Goal: Information Seeking & Learning: Learn about a topic

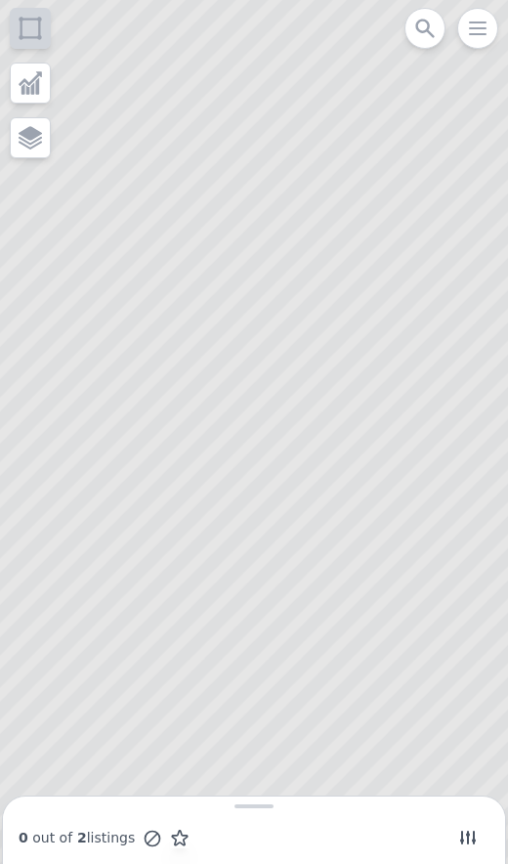
click at [416, 666] on icon at bounding box center [254, 432] width 614 height 1041
click at [414, 688] on icon at bounding box center [254, 432] width 614 height 1041
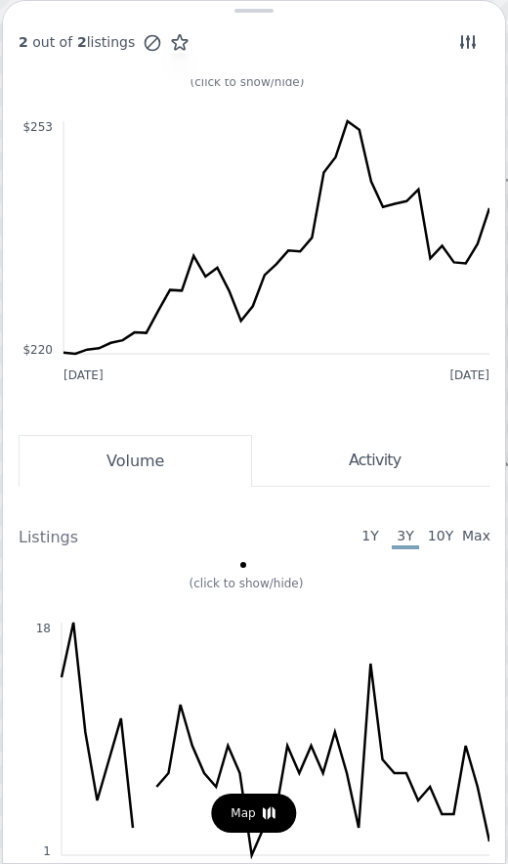
scroll to position [1062, 0]
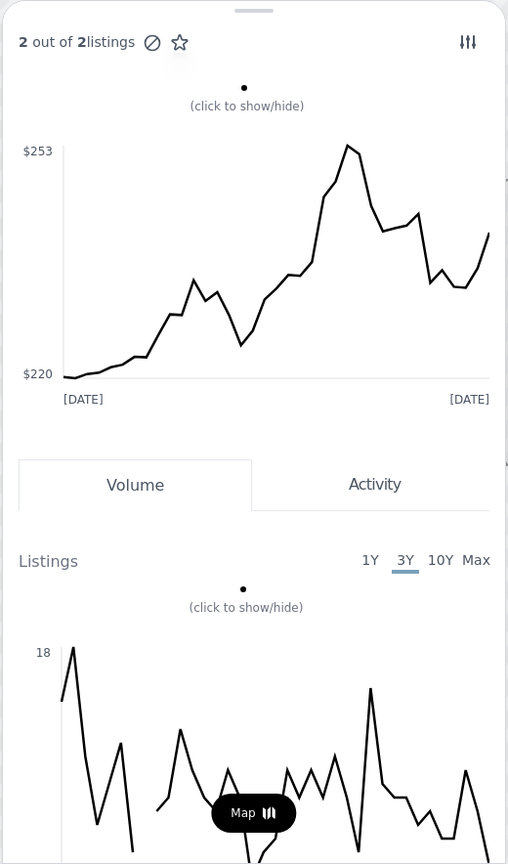
click at [486, 572] on span "Max" at bounding box center [475, 561] width 27 height 23
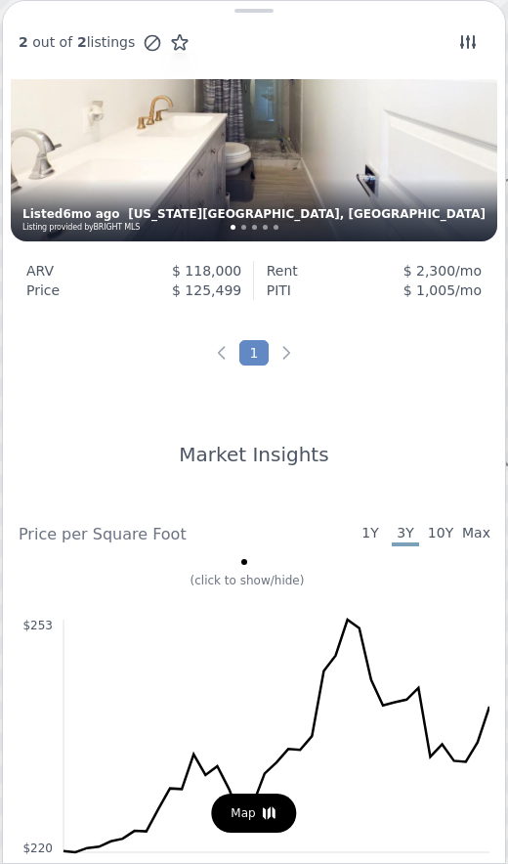
scroll to position [578, 0]
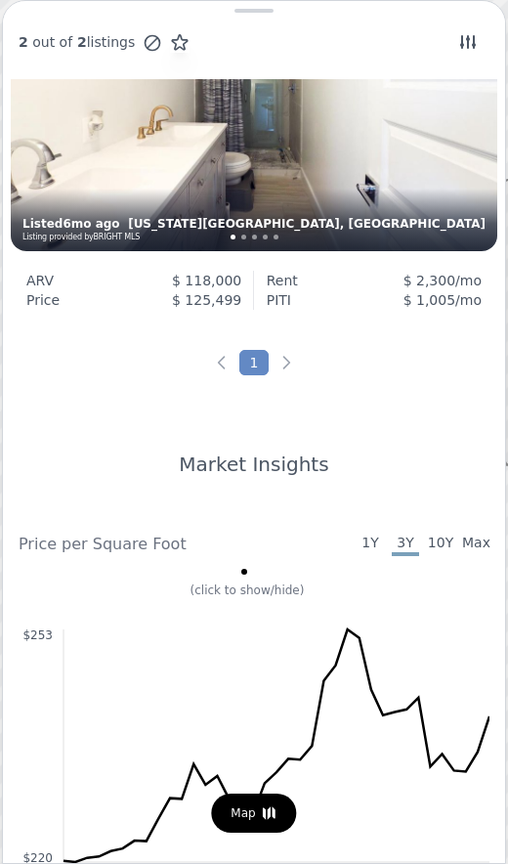
click at [480, 543] on span "Max" at bounding box center [475, 544] width 27 height 23
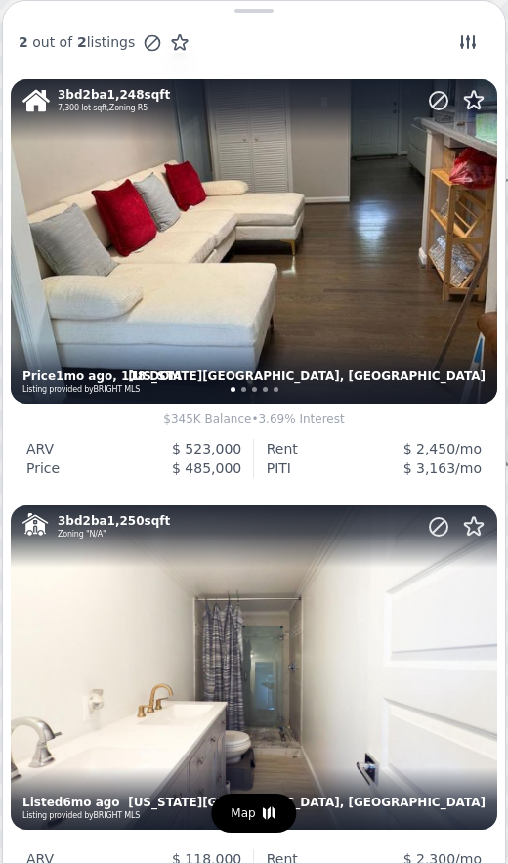
scroll to position [0, 0]
click at [475, 44] on icon at bounding box center [468, 42] width 16 height 14
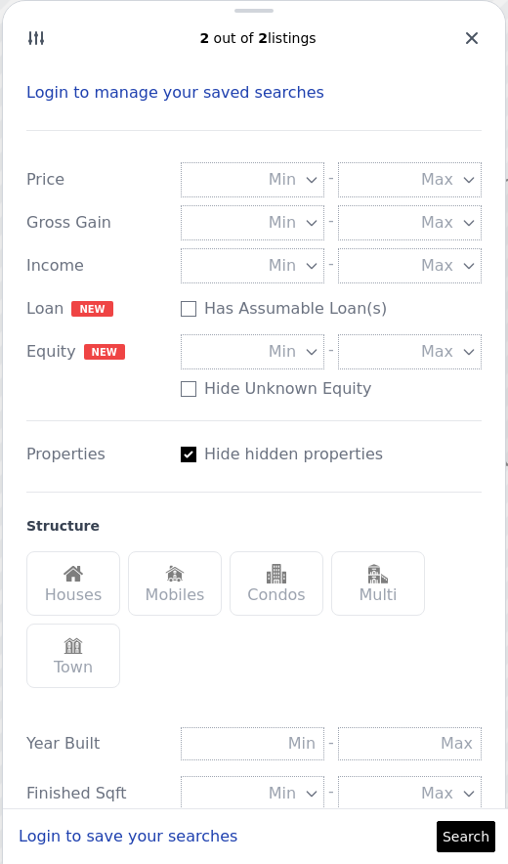
click at [340, 465] on label "Hide hidden properties" at bounding box center [293, 454] width 179 height 23
click at [196, 317] on input "Has Assumable Loan(s)" at bounding box center [189, 309] width 16 height 16
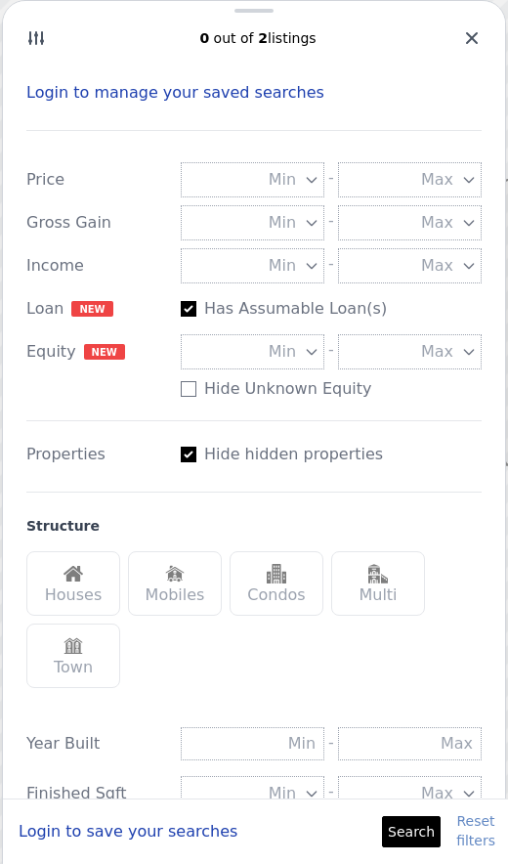
click at [349, 454] on label "Hide hidden properties" at bounding box center [293, 454] width 179 height 23
click at [196, 317] on input "Has Assumable Loan(s)" at bounding box center [189, 309] width 16 height 16
checkbox input "false"
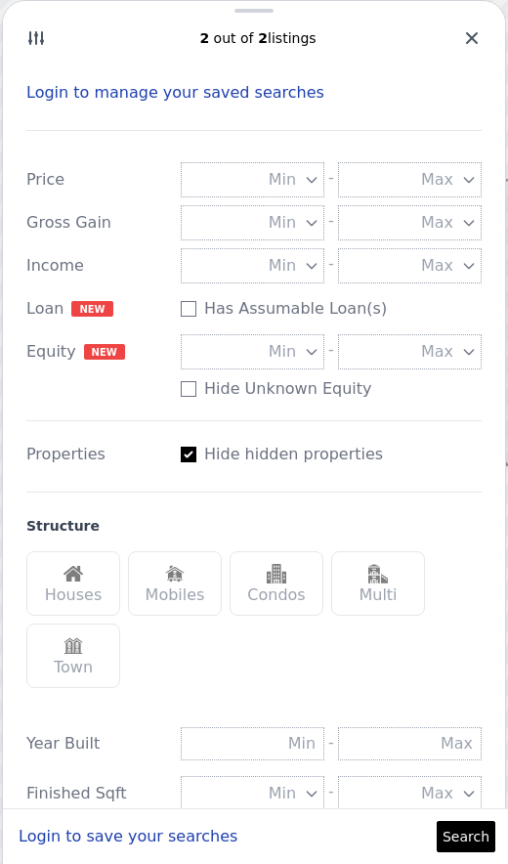
click at [187, 457] on input "Has Assumable Loan(s)" at bounding box center [189, 455] width 16 height 16
checkbox input "false"
click at [66, 582] on img at bounding box center [74, 574] width 20 height 20
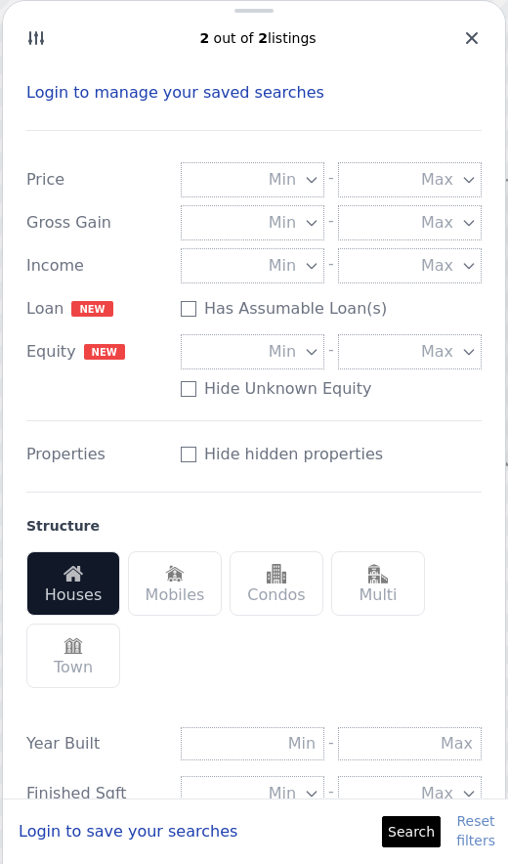
click at [81, 598] on div "Houses" at bounding box center [73, 583] width 94 height 64
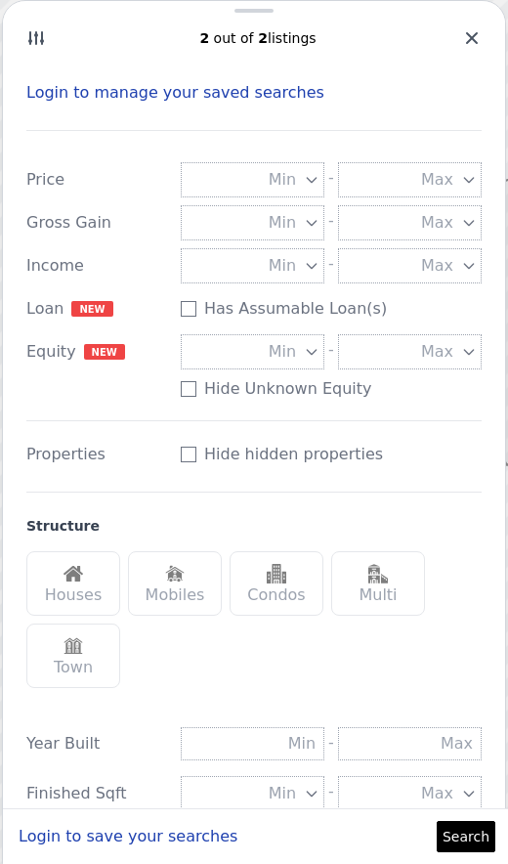
click at [82, 571] on img at bounding box center [74, 574] width 20 height 20
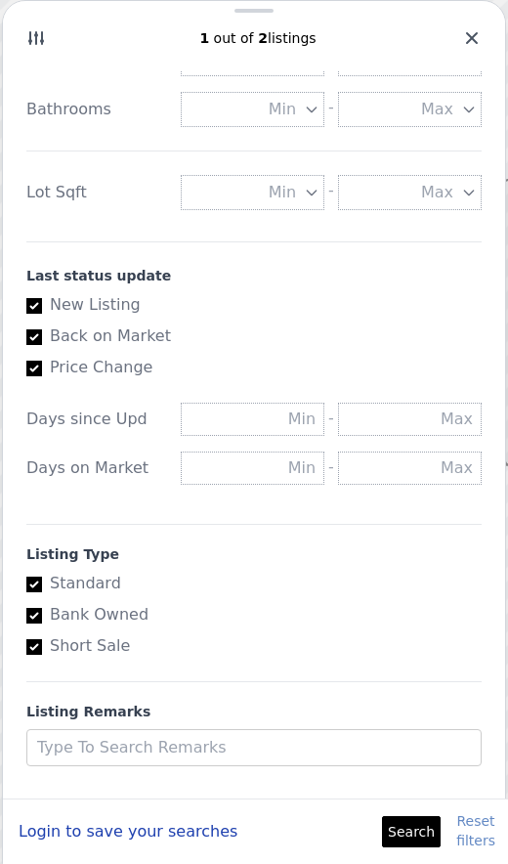
scroll to position [836, 0]
click at [37, 326] on label "Back on Market" at bounding box center [246, 335] width 440 height 23
click at [37, 329] on input "Back on Market" at bounding box center [34, 337] width 16 height 16
click at [34, 344] on input "Back on Market" at bounding box center [34, 337] width 16 height 16
checkbox input "true"
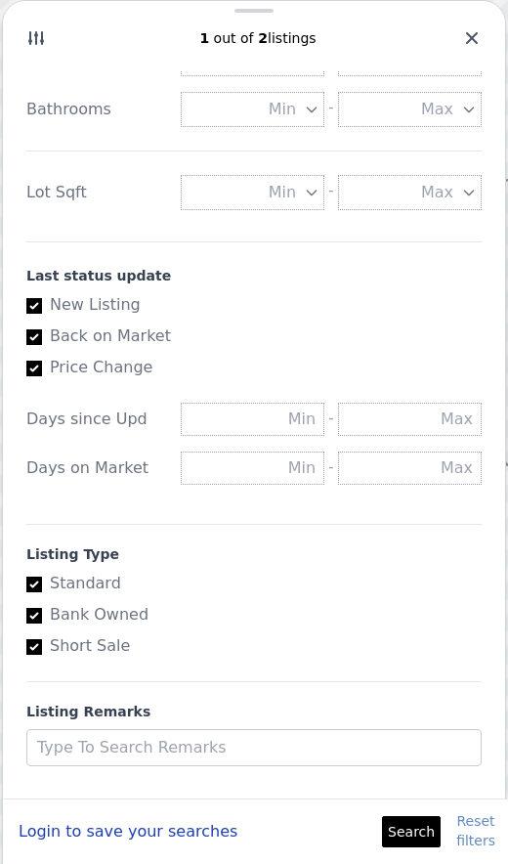
click at [38, 304] on input "New Listing" at bounding box center [34, 306] width 16 height 16
checkbox input "false"
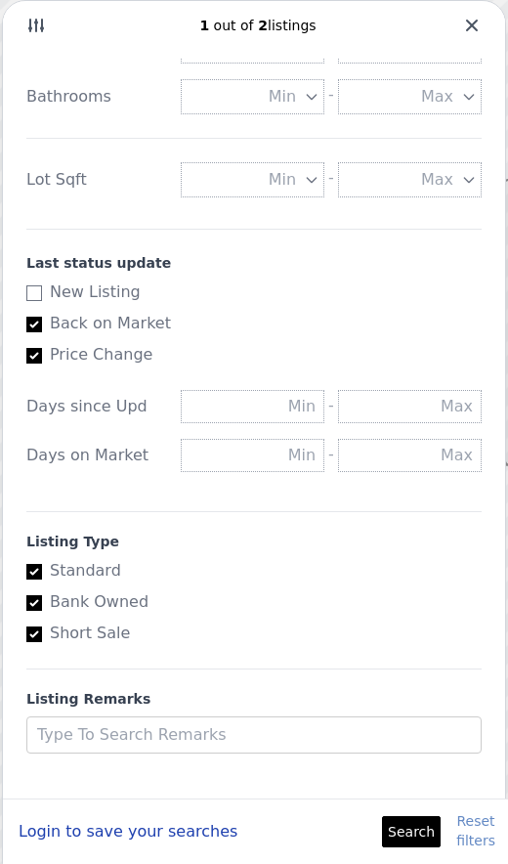
scroll to position [13, 0]
click at [422, 824] on button "Search" at bounding box center [411, 831] width 59 height 31
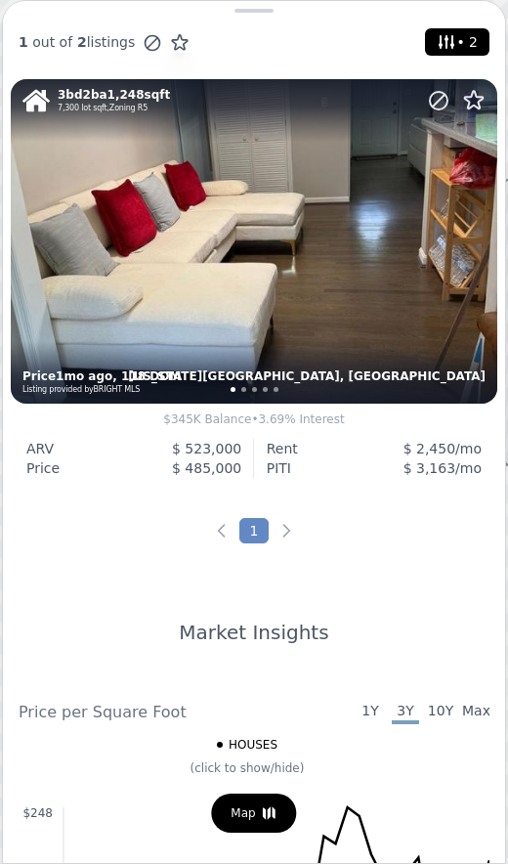
scroll to position [0, 0]
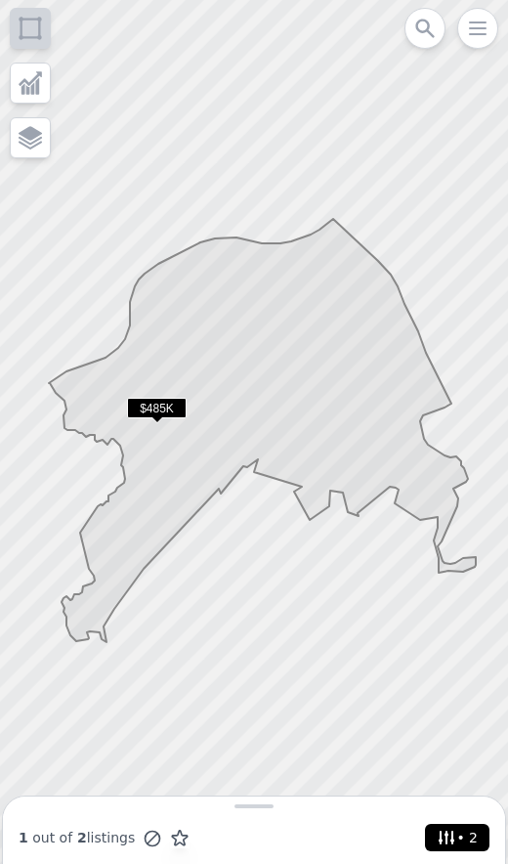
click at [462, 842] on span "• 2" at bounding box center [457, 837] width 49 height 27
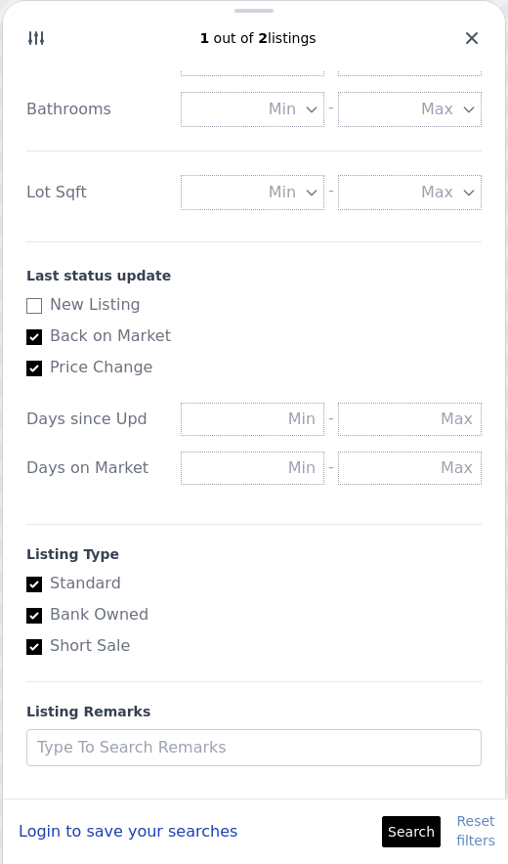
scroll to position [836, 0]
click at [490, 827] on button "Reset filters" at bounding box center [475, 830] width 39 height 39
checkbox input "true"
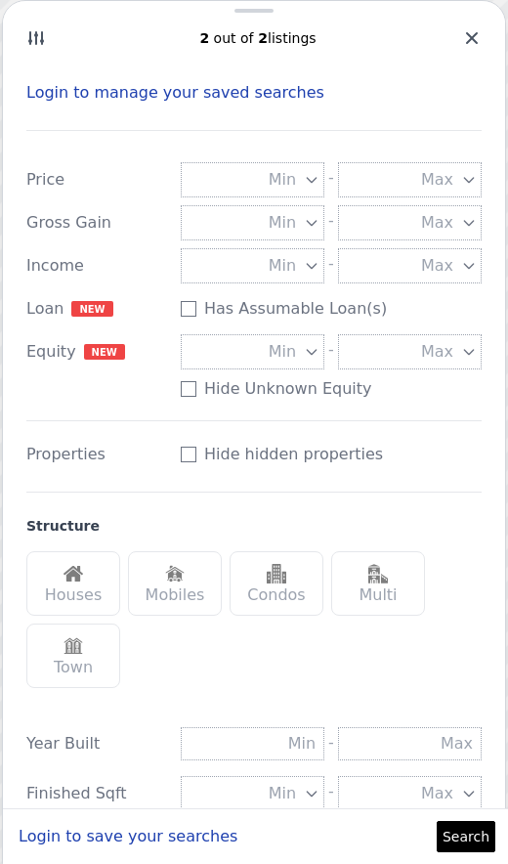
click at [467, 45] on icon at bounding box center [472, 38] width 20 height 20
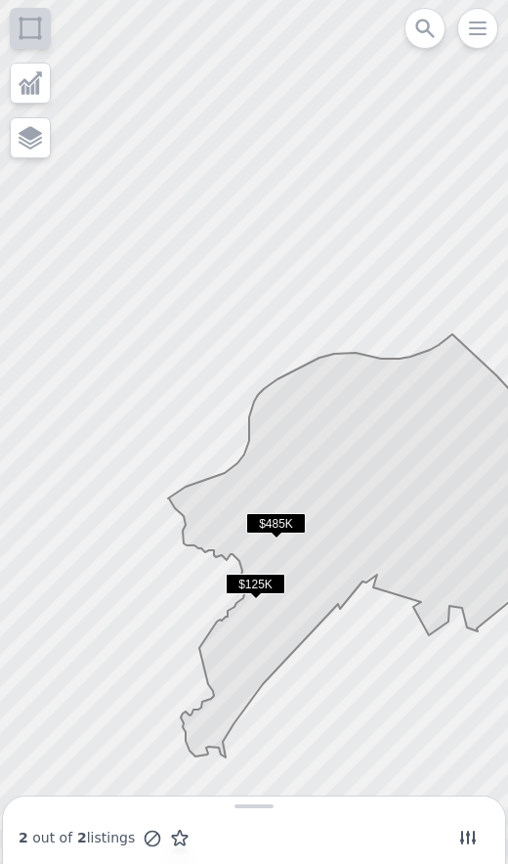
click at [467, 39] on icon "button" at bounding box center [477, 28] width 23 height 23
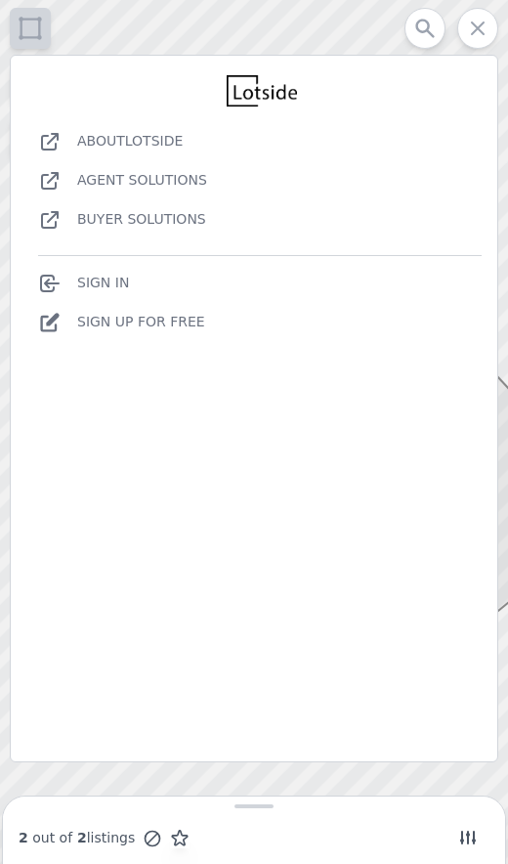
click at [473, 51] on div at bounding box center [254, 432] width 610 height 1037
click at [466, 42] on div "Open main menu About Lotside Agent Solutions Buyer Solutions Sign In Sign Up fo…" at bounding box center [477, 28] width 41 height 41
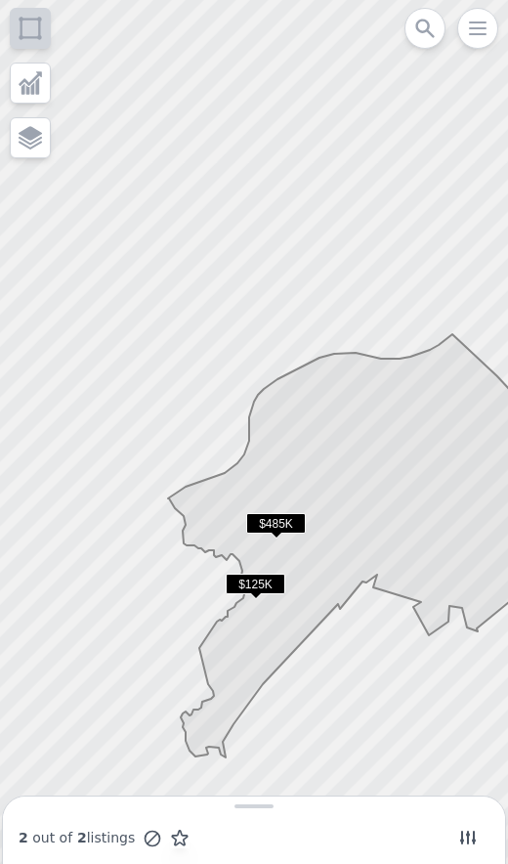
click at [16, 74] on div at bounding box center [30, 83] width 41 height 41
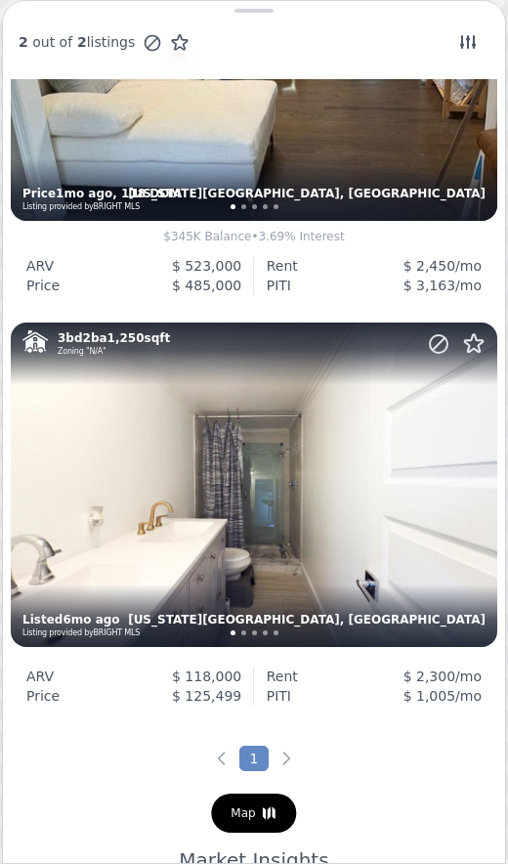
scroll to position [223, 0]
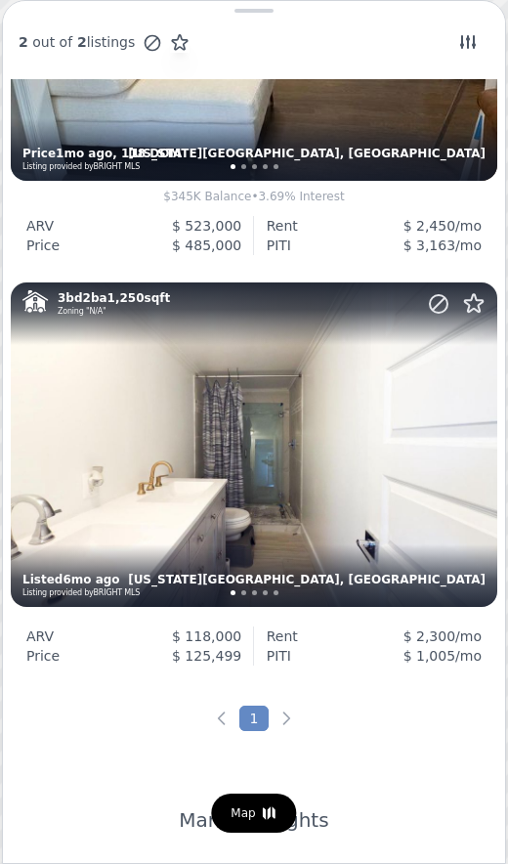
click at [40, 371] on div "3 bd 2 ba 1,250 sqft Zoning "N/A" Maryland City, MD Listed 6mo ago Listing prov…" at bounding box center [254, 444] width 487 height 324
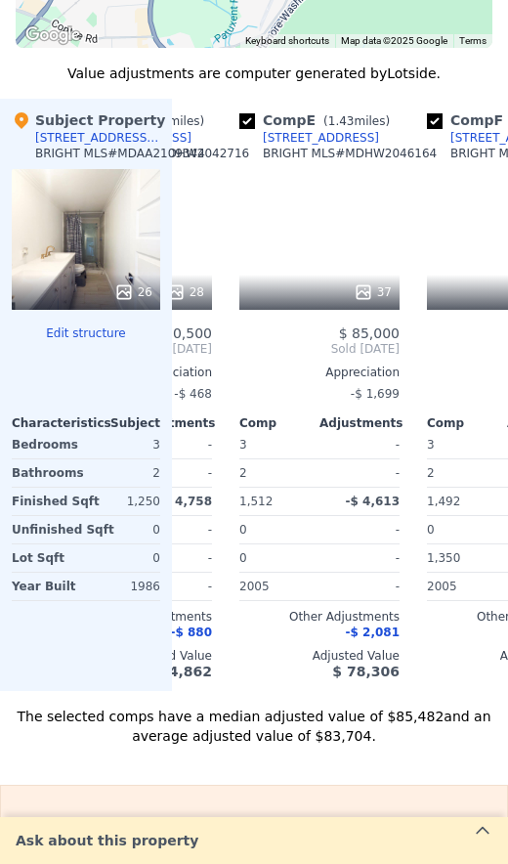
scroll to position [0, 698]
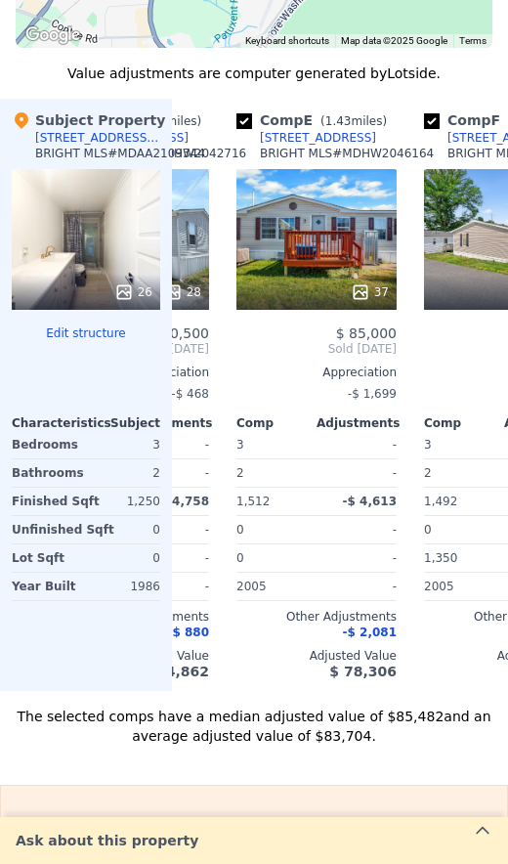
click at [286, 231] on div "37" at bounding box center [316, 239] width 160 height 141
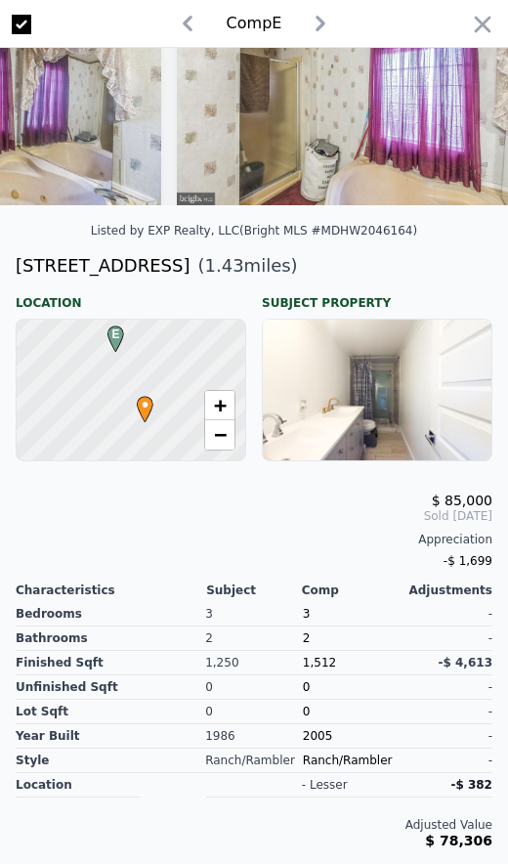
scroll to position [75, 0]
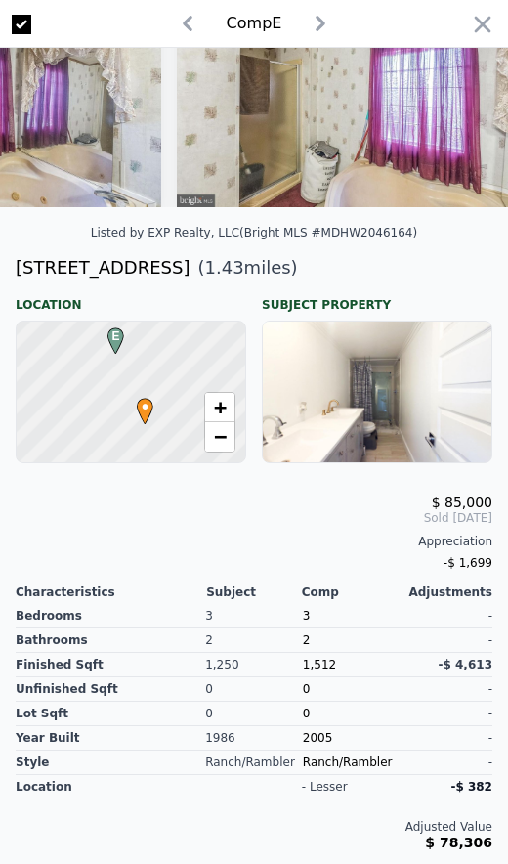
click at [471, 39] on div at bounding box center [482, 28] width 27 height 34
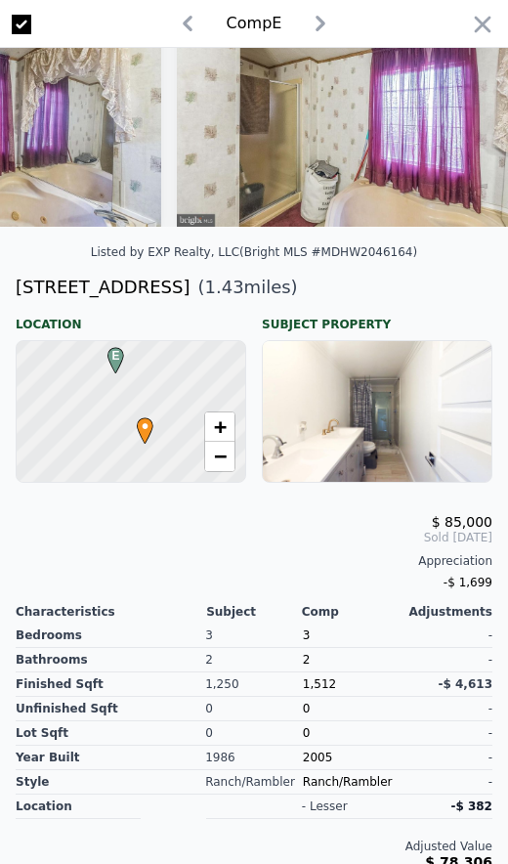
click at [469, 17] on icon "button" at bounding box center [482, 24] width 27 height 27
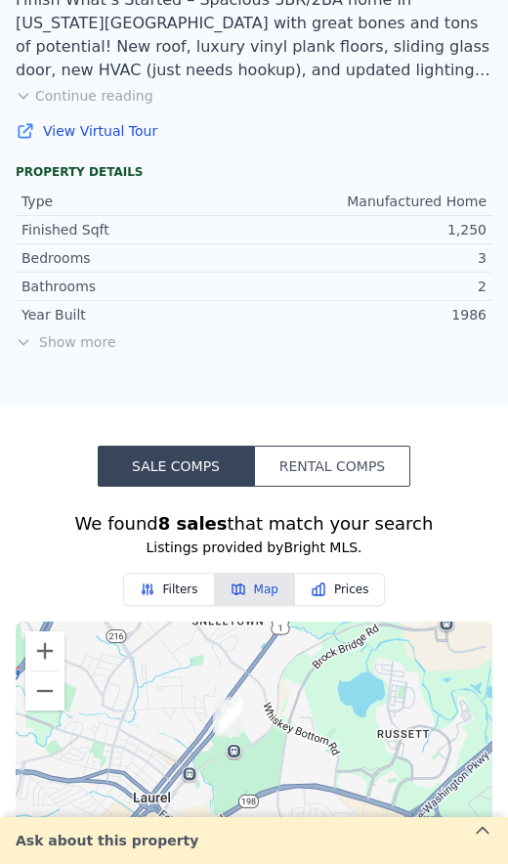
scroll to position [974, 0]
